Goal: Task Accomplishment & Management: Manage account settings

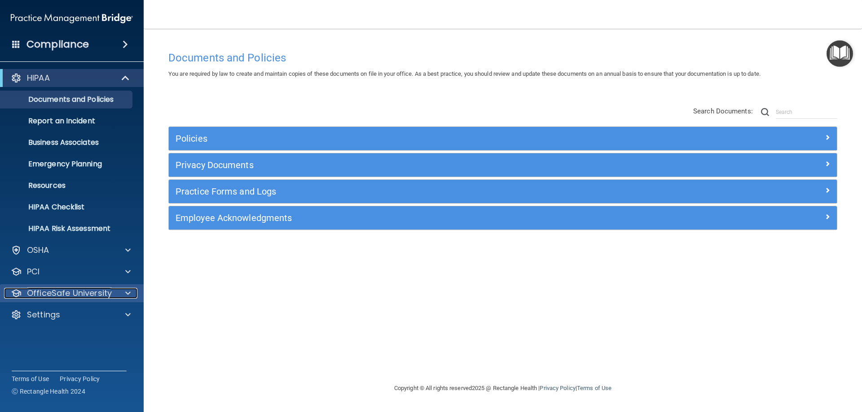
click at [128, 292] on span at bounding box center [127, 293] width 5 height 11
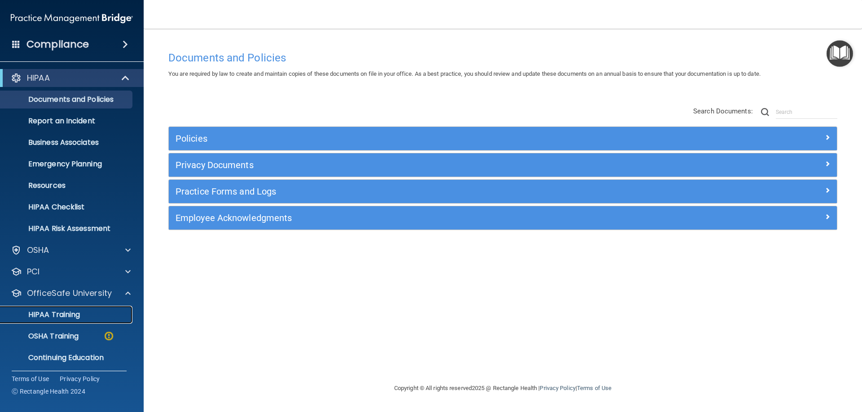
click at [88, 315] on div "HIPAA Training" at bounding box center [67, 315] width 123 height 9
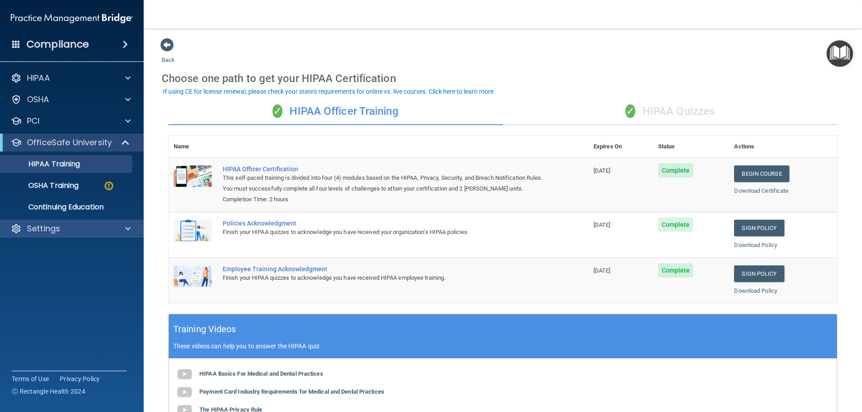
click at [128, 222] on div "Settings" at bounding box center [72, 229] width 144 height 18
click at [127, 227] on span at bounding box center [127, 229] width 5 height 11
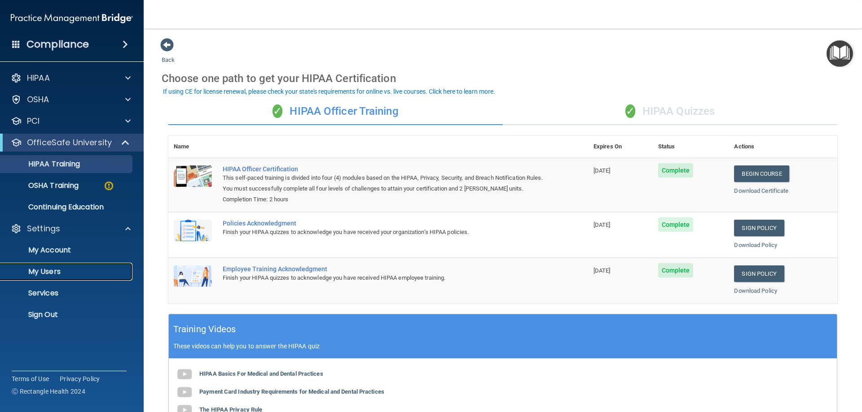
click at [53, 273] on p "My Users" at bounding box center [67, 272] width 123 height 9
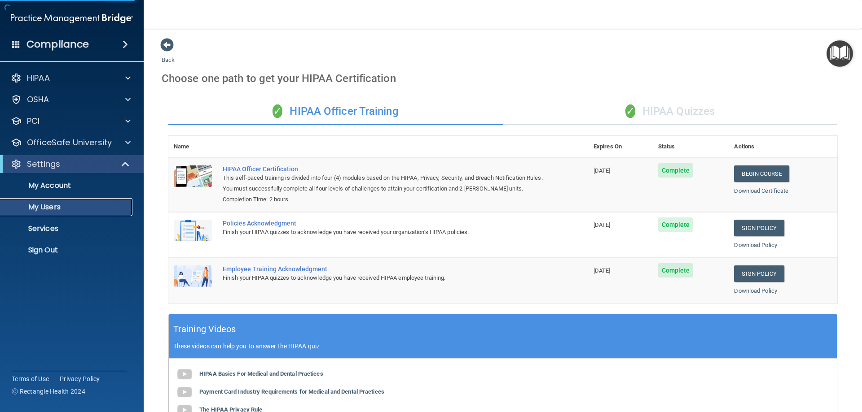
select select "20"
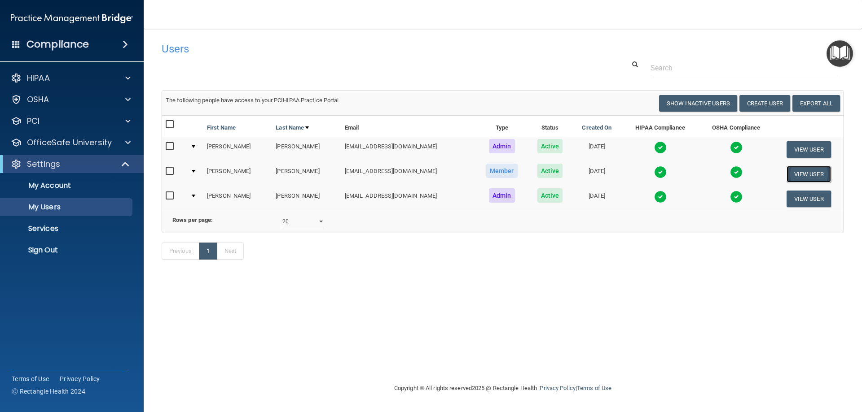
click at [800, 177] on button "View User" at bounding box center [808, 174] width 44 height 17
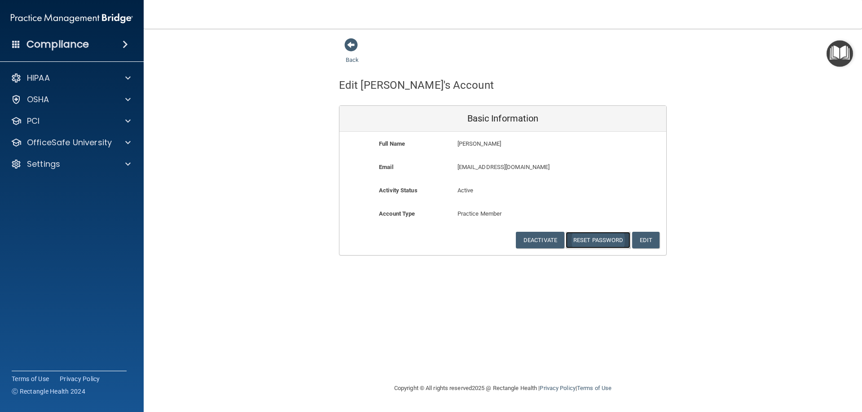
click at [603, 237] on button "Reset Password" at bounding box center [598, 240] width 65 height 17
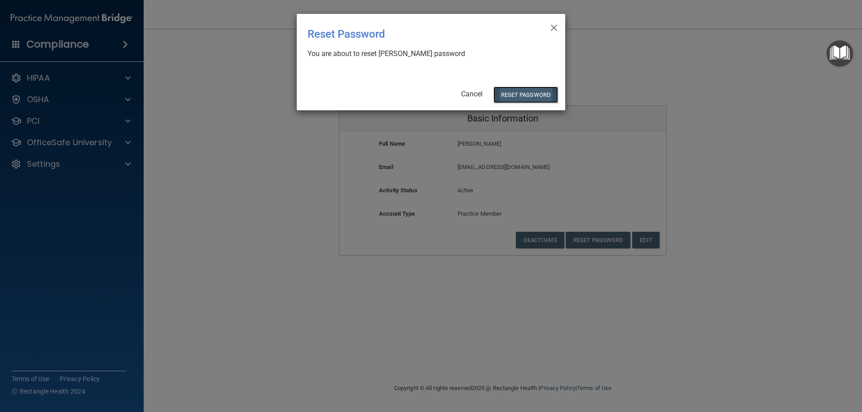
click at [522, 94] on button "Reset Password" at bounding box center [525, 95] width 65 height 17
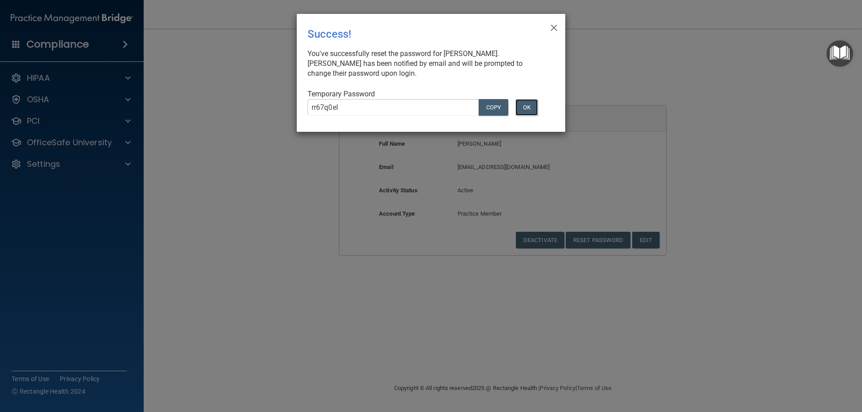
click at [528, 108] on button "OK" at bounding box center [526, 107] width 22 height 17
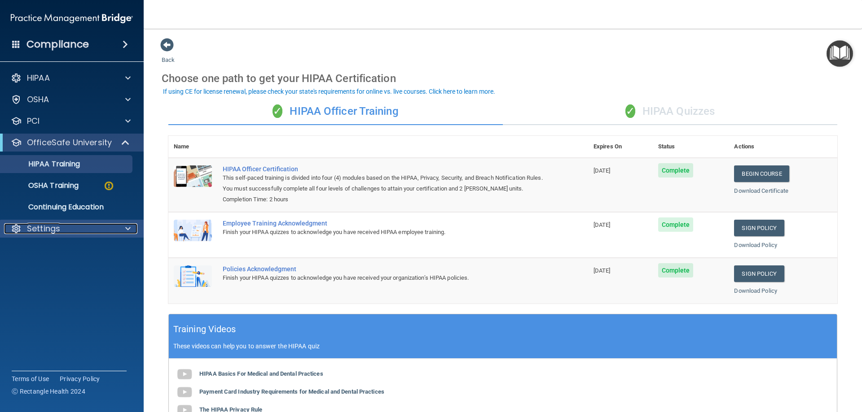
click at [127, 229] on span at bounding box center [127, 229] width 5 height 11
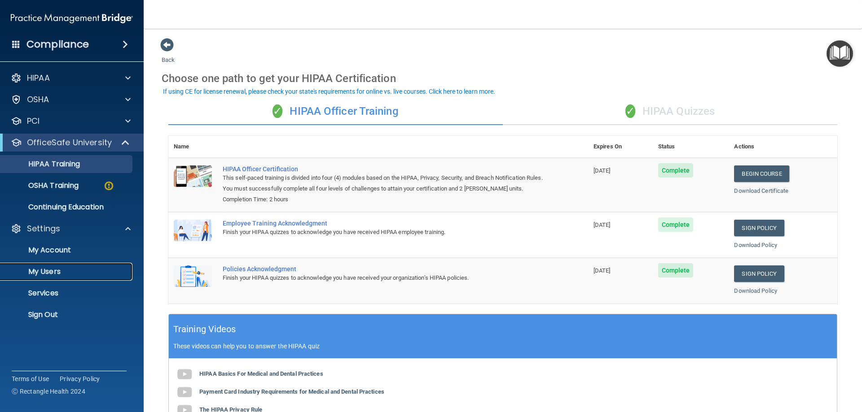
click at [57, 270] on p "My Users" at bounding box center [67, 272] width 123 height 9
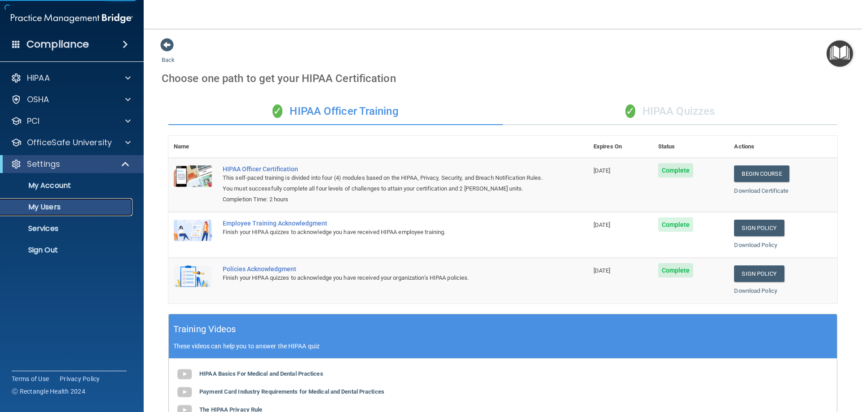
select select "20"
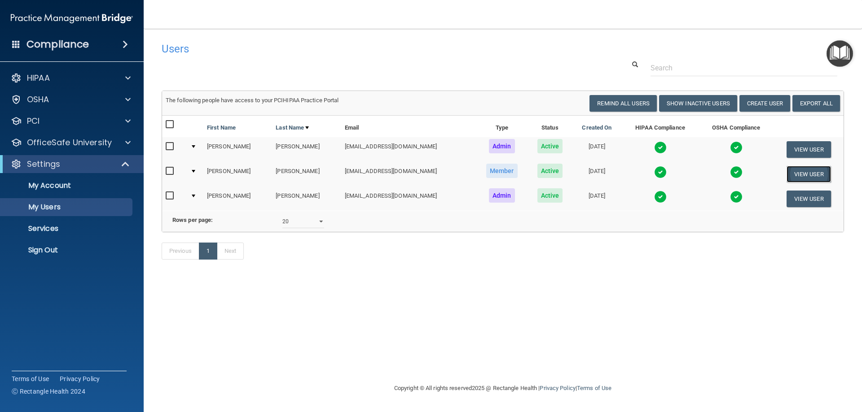
click at [808, 171] on button "View User" at bounding box center [808, 174] width 44 height 17
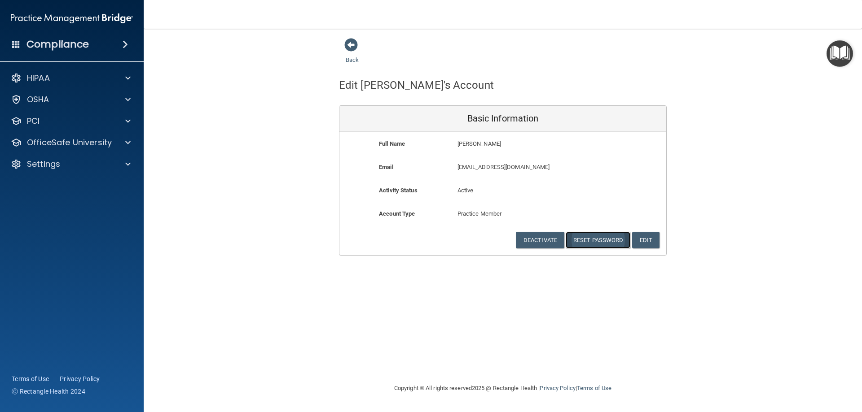
click at [599, 235] on button "Reset Password" at bounding box center [598, 240] width 65 height 17
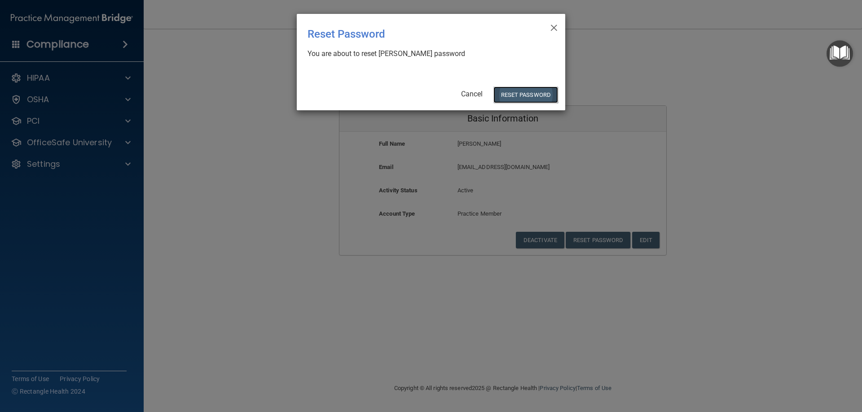
click at [519, 92] on button "Reset Password" at bounding box center [525, 95] width 65 height 17
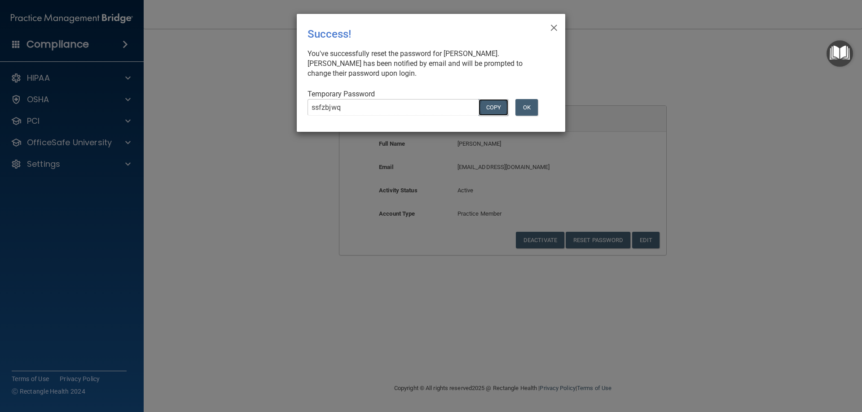
click at [490, 106] on button "COPY" at bounding box center [493, 107] width 30 height 17
click at [528, 105] on button "OK" at bounding box center [526, 107] width 22 height 17
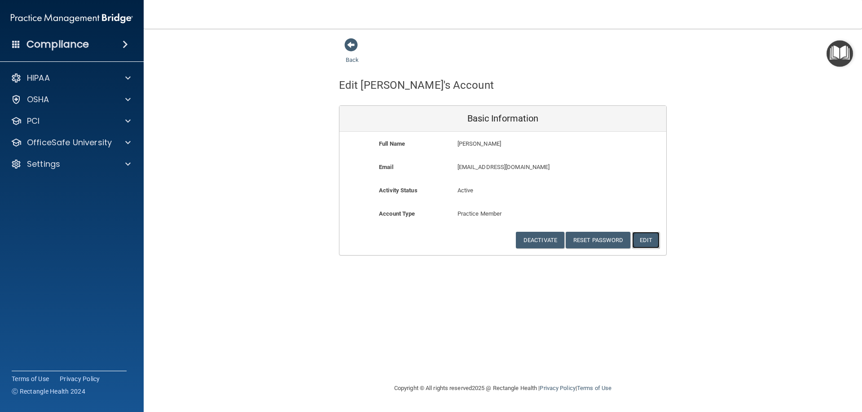
click at [648, 238] on button "Edit" at bounding box center [645, 240] width 27 height 17
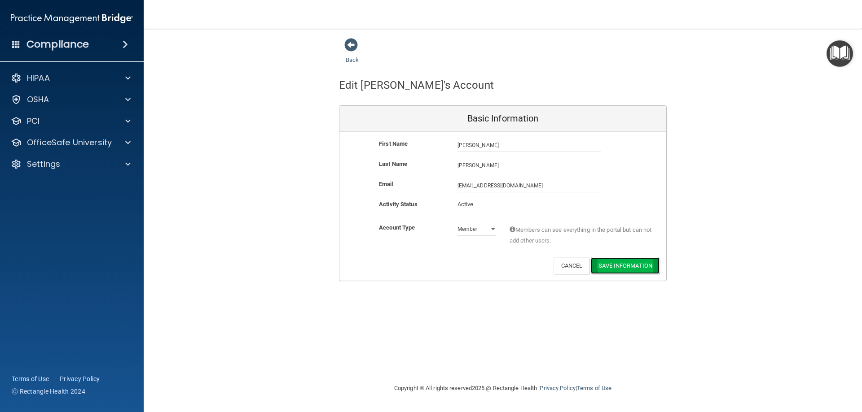
click at [622, 263] on button "Save Information" at bounding box center [625, 266] width 69 height 17
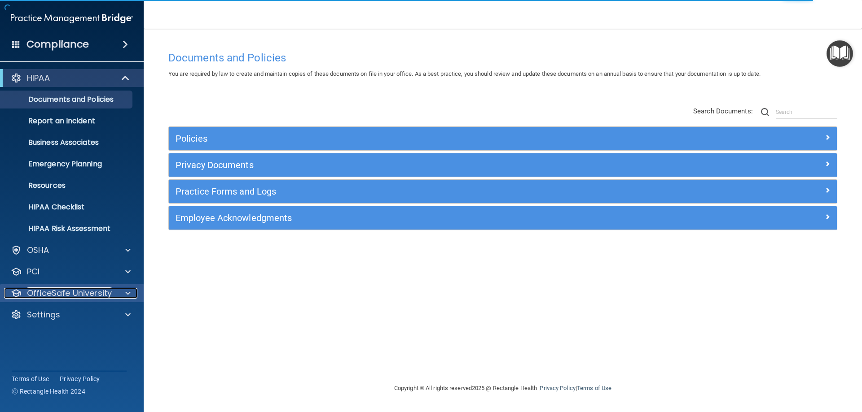
click at [124, 292] on div at bounding box center [126, 293] width 22 height 11
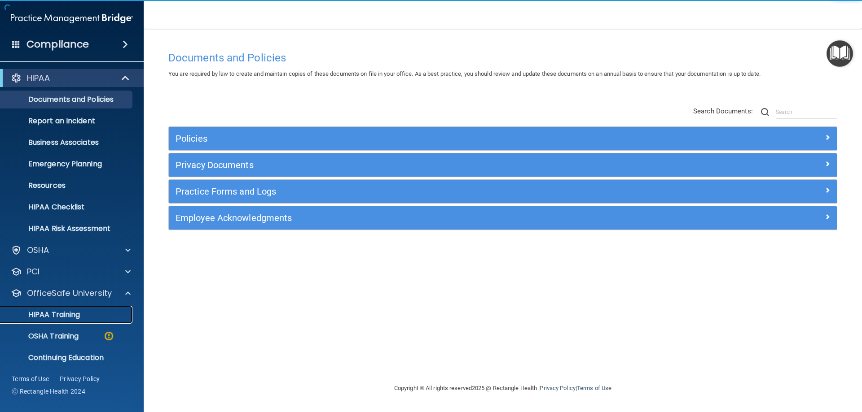
click at [91, 317] on div "HIPAA Training" at bounding box center [67, 315] width 123 height 9
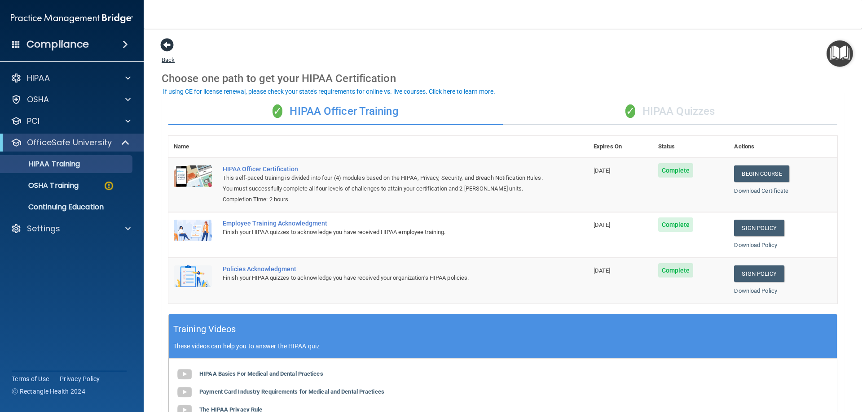
click at [166, 46] on span at bounding box center [166, 44] width 13 height 13
